Goal: Transaction & Acquisition: Obtain resource

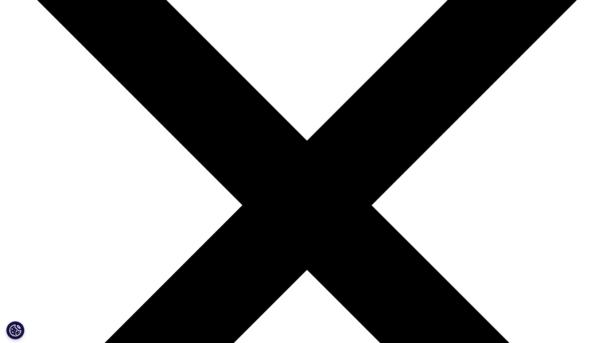
scroll to position [231, 431]
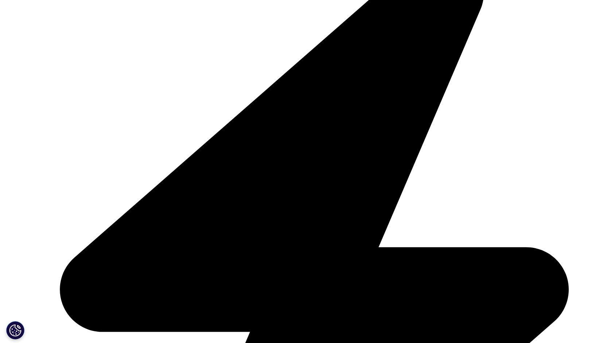
scroll to position [255, 0]
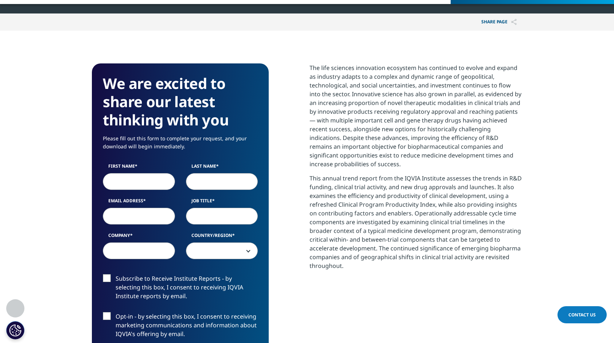
click at [144, 180] on input "First Name" at bounding box center [139, 181] width 72 height 17
type input "Cheolwon"
click at [203, 181] on input "Last Name" at bounding box center [222, 181] width 72 height 17
type input "Park"
click at [117, 217] on input "Email Address" at bounding box center [139, 216] width 72 height 17
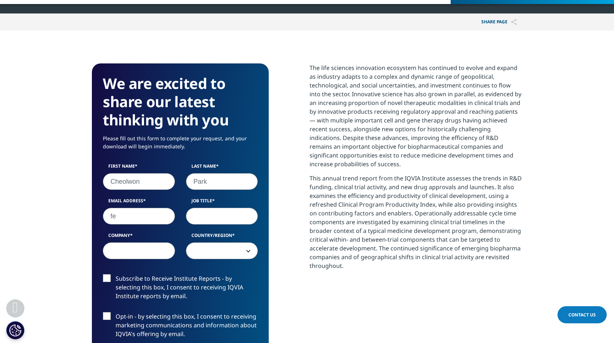
type input "[EMAIL_ADDRESS][DOMAIN_NAME]"
click at [205, 221] on input "Job Title" at bounding box center [222, 216] width 72 height 17
type input "ㅊ"
type input "CEO"
click at [152, 251] on input "Company" at bounding box center [139, 251] width 72 height 17
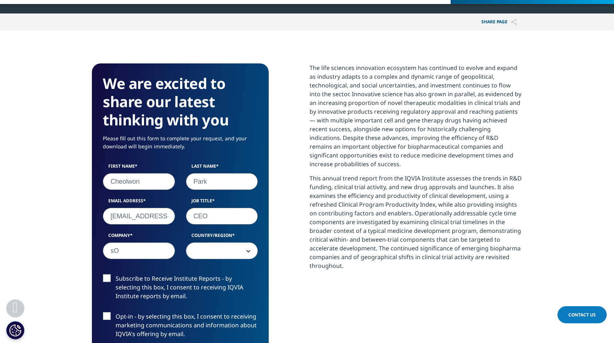
type input "s"
type input "Sovargen"
click at [221, 254] on span at bounding box center [222, 251] width 72 height 17
click at [239, 256] on span "[PERSON_NAME]" at bounding box center [222, 251] width 72 height 17
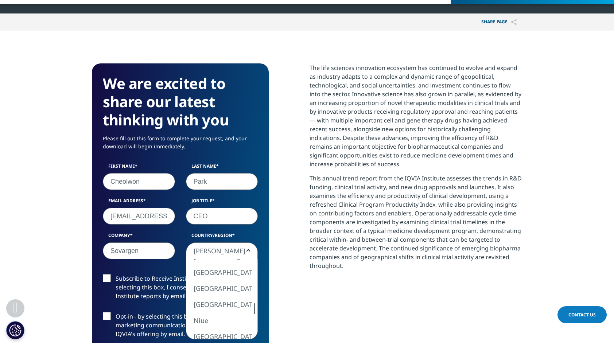
click at [247, 310] on div "[GEOGRAPHIC_DATA] [GEOGRAPHIC_DATA] [GEOGRAPHIC_DATA] [GEOGRAPHIC_DATA] [GEOGRA…" at bounding box center [222, 299] width 72 height 80
select select "[GEOGRAPHIC_DATA]"
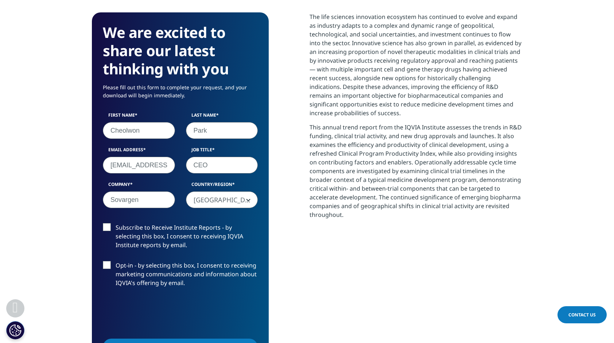
scroll to position [328, 0]
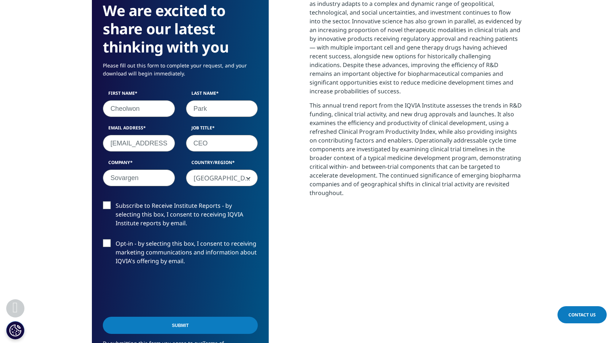
click at [174, 323] on input "Submit" at bounding box center [180, 325] width 155 height 17
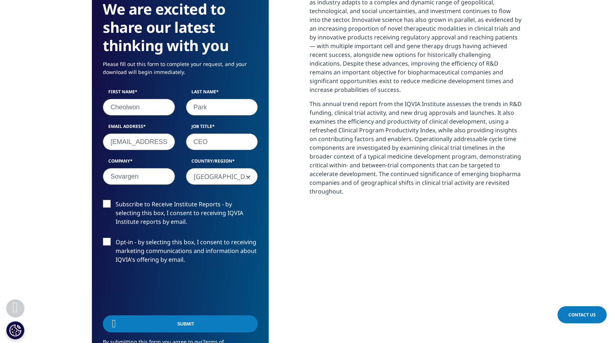
scroll to position [231, 431]
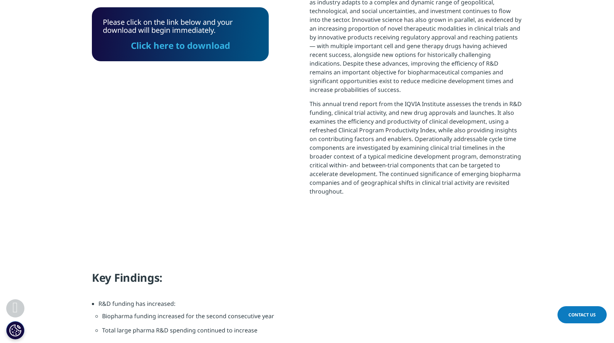
click at [207, 44] on link "Click here to download" at bounding box center [180, 45] width 99 height 12
